Goal: Task Accomplishment & Management: Manage account settings

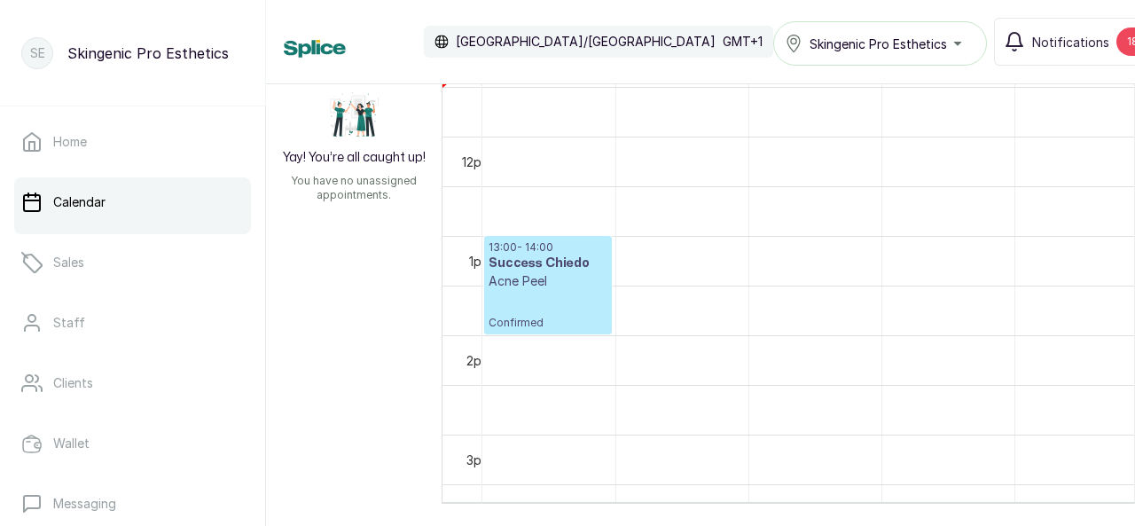
scroll to position [1164, 0]
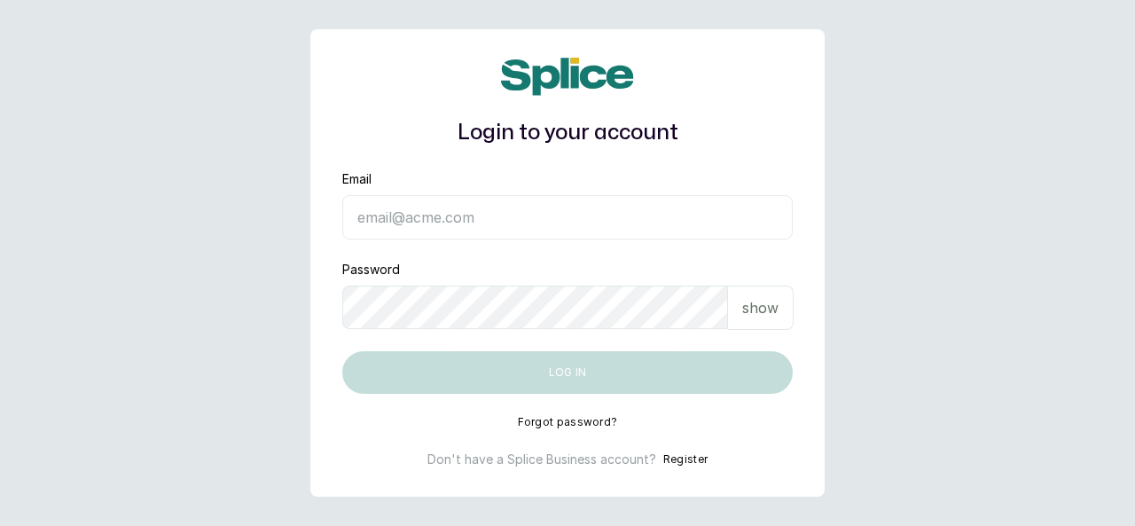
type input "[EMAIL_ADDRESS][DOMAIN_NAME]"
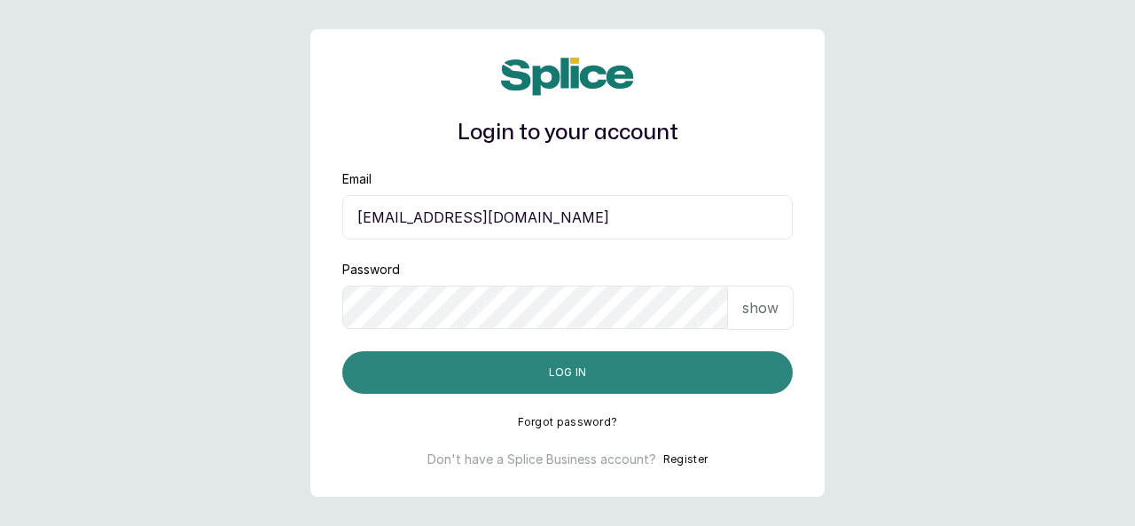
click at [706, 381] on button "Log in" at bounding box center [567, 372] width 451 height 43
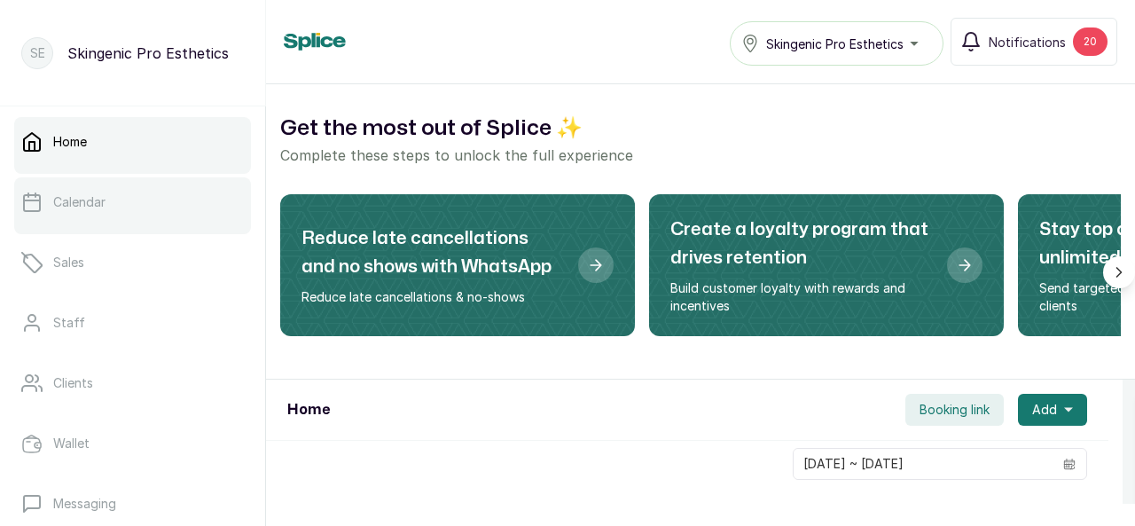
click at [193, 207] on link "Calendar" at bounding box center [132, 202] width 237 height 50
